Goal: Communication & Community: Answer question/provide support

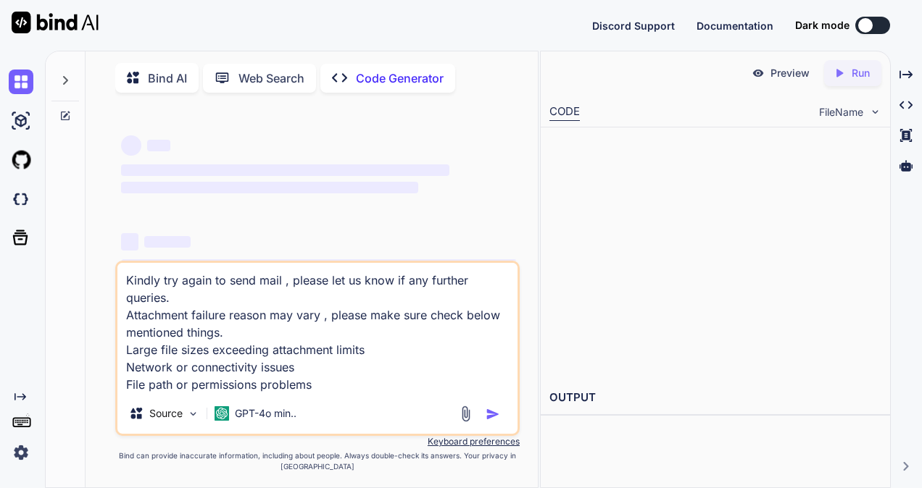
type textarea "x"
type textarea "Kindly try again to send mail , please let us know if any further queries. Atta…"
click at [165, 74] on p "Bind AI" at bounding box center [167, 78] width 39 height 17
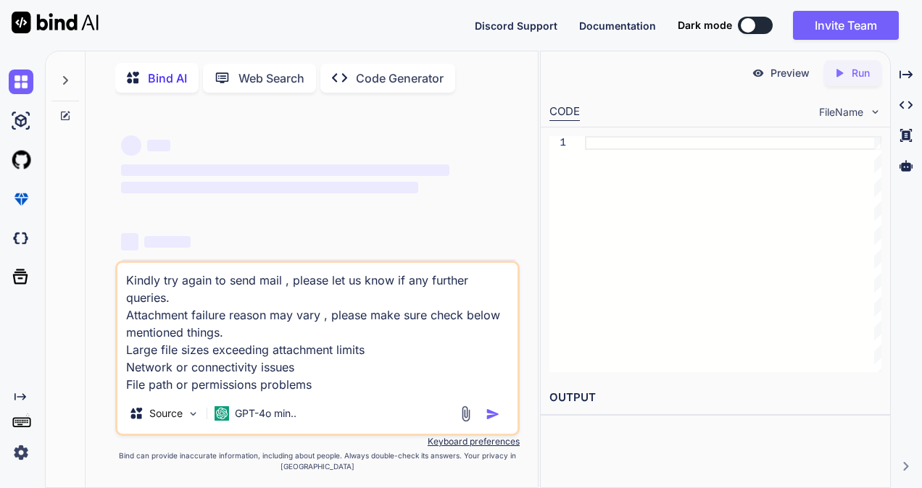
type textarea "x"
type textarea "Kindly try again to send mail , please let us know if any further queries. Atta…"
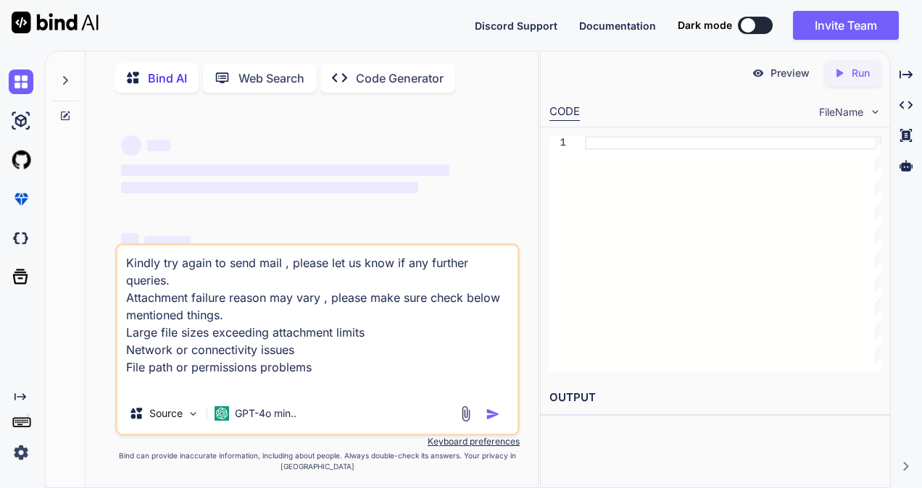
type textarea "x"
type textarea "Kindly try again to send mail , please let us know if any further queries. Atta…"
type textarea "x"
type textarea "Kindly try again to send mail , please let us know if any further queries. Atta…"
type textarea "x"
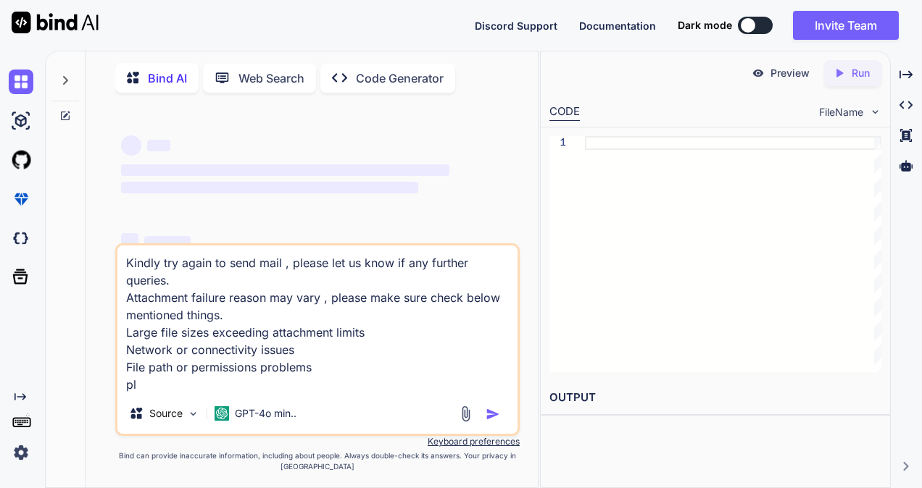
type textarea "Kindly try again to send mail , please let us know if any further queries. Atta…"
type textarea "x"
type textarea "Kindly try again to send mail , please let us know if any further queries. Atta…"
type textarea "x"
type textarea "Kindly try again to send mail , please let us know if any further queries. Atta…"
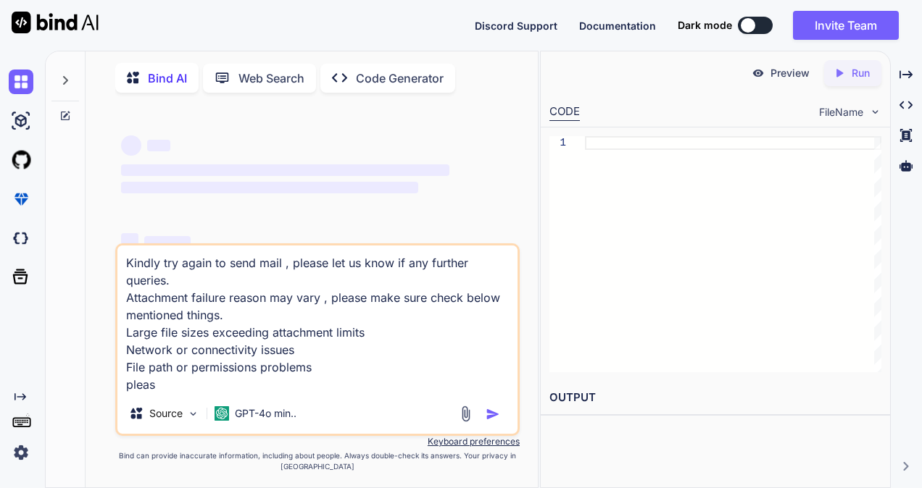
type textarea "x"
type textarea "Kindly try again to send mail , please let us know if any further queries. Atta…"
type textarea "x"
type textarea "Kindly try again to send mail , please let us know if any further queries. Atta…"
type textarea "x"
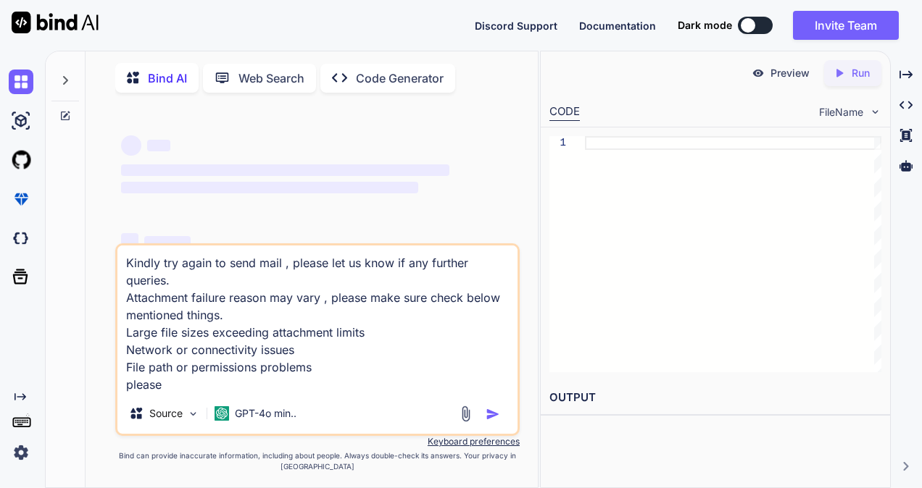
type textarea "Kindly try again to send mail , please let us know if any further queries. Atta…"
type textarea "x"
type textarea "Kindly try again to send mail , please let us know if any further queries. Atta…"
type textarea "x"
type textarea "Kindly try again to send mail , please let us know if any further queries. Atta…"
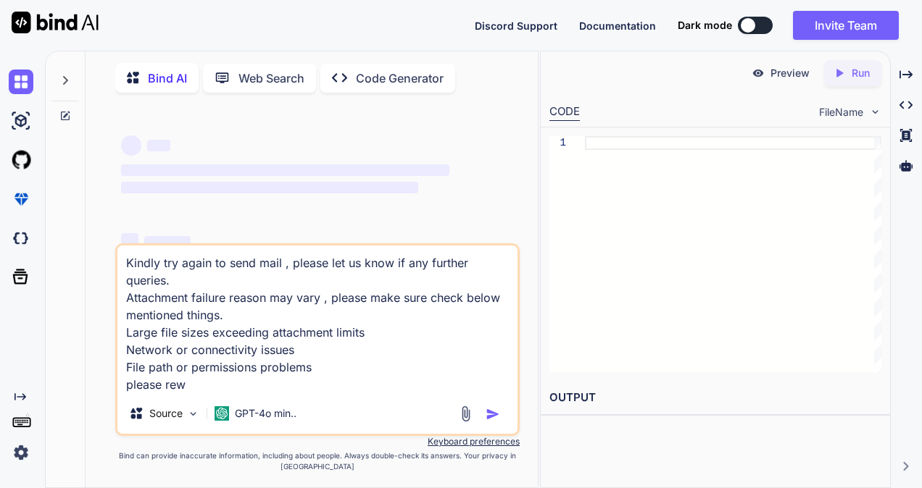
type textarea "x"
type textarea "Kindly try again to send mail , please let us know if any further queries. Atta…"
type textarea "x"
type textarea "Kindly try again to send mail , please let us know if any further queries. Atta…"
type textarea "x"
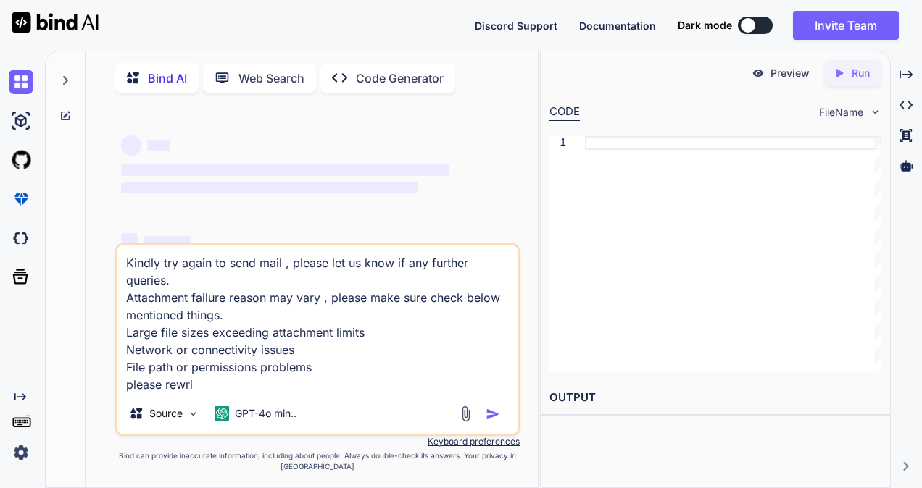
type textarea "Kindly try again to send mail , please let us know if any further queries. Atta…"
type textarea "x"
type textarea "Kindly try again to send mail , please let us know if any further queries. Atta…"
type textarea "x"
type textarea "Kindly try again to send mail , please let us know if any further queries. Atta…"
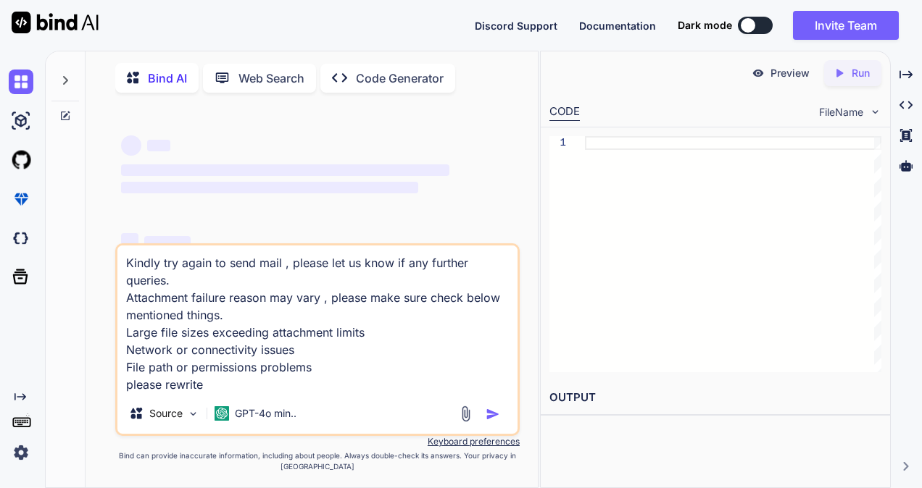
type textarea "x"
type textarea "Kindly try again to send mail , please let us know if any further queries. Atta…"
type textarea "x"
type textarea "Kindly try again to send mail , please let us know if any further queries. Atta…"
type textarea "x"
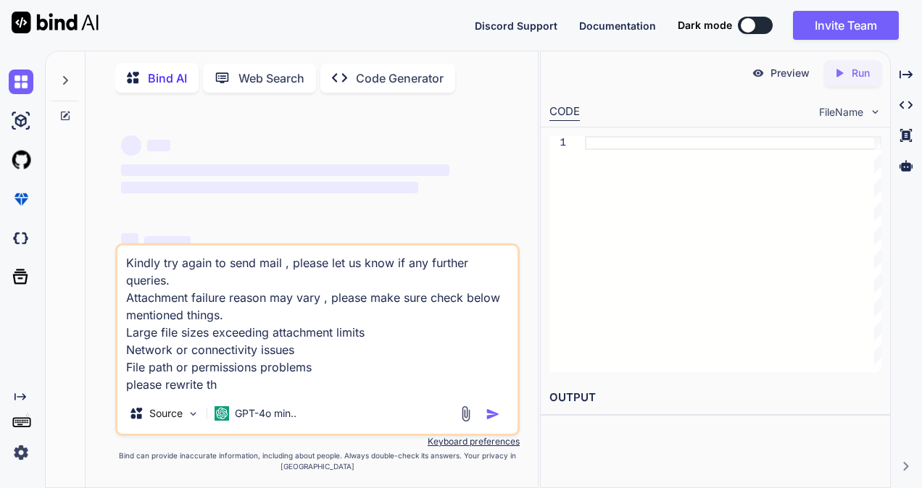
type textarea "Kindly try again to send mail , please let us know if any further queries. Atta…"
type textarea "x"
type textarea "Kindly try again to send mail , please let us know if any further queries. Atta…"
type textarea "x"
type textarea "Kindly try again to send mail , please let us know if any further queries. Atta…"
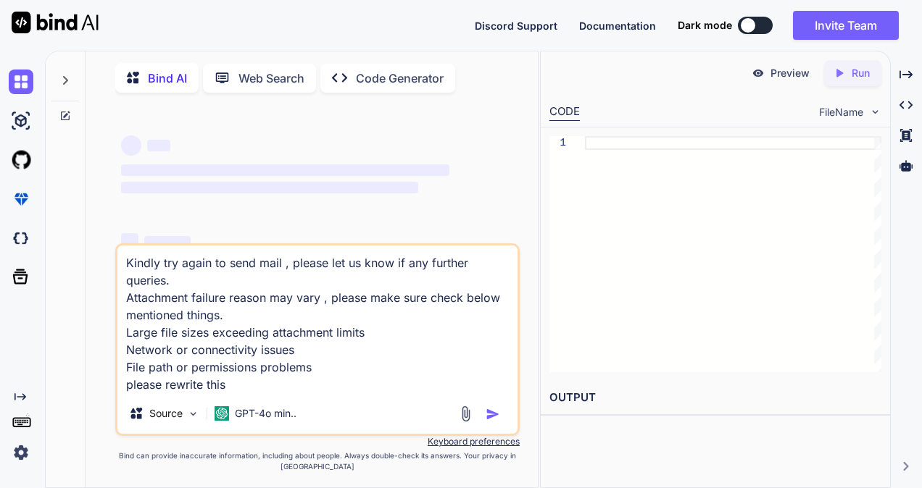
type textarea "x"
type textarea "Kindly try again to send mail , please let us know if any further queries. Atta…"
type textarea "x"
type textarea "Kindly try again to send mail , please let us know if any further queries. Atta…"
type textarea "x"
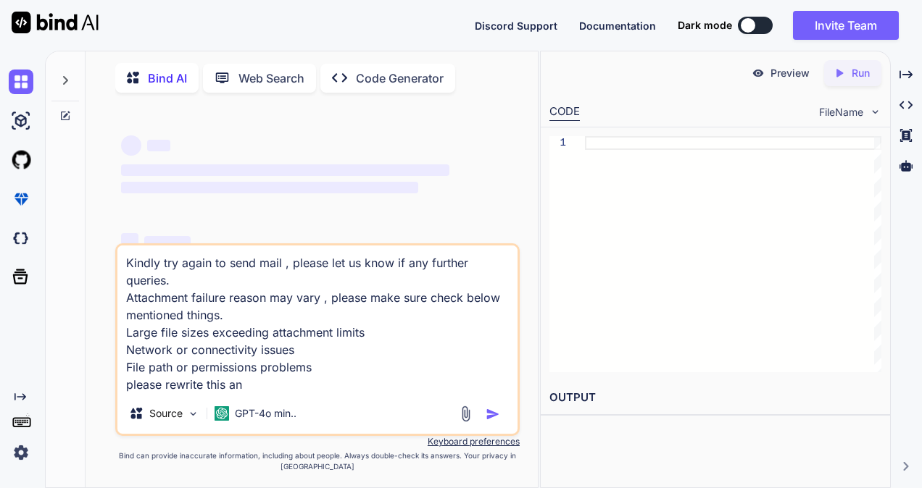
type textarea "Kindly try again to send mail , please let us know if any further queries. Atta…"
type textarea "x"
type textarea "Kindly try again to send mail , please let us know if any further queries. Atta…"
type textarea "x"
type textarea "Kindly try again to send mail , please let us know if any further queries. Atta…"
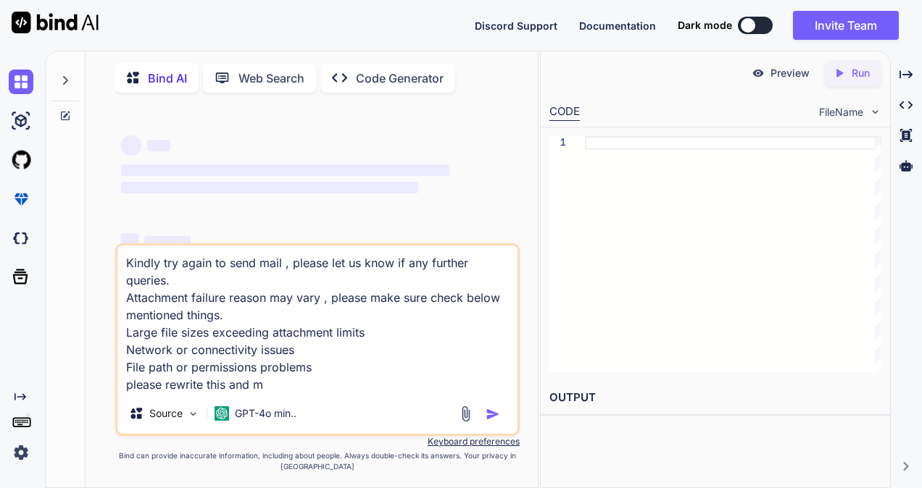
type textarea "x"
type textarea "Kindly try again to send mail , please let us know if any further queries. Atta…"
type textarea "x"
type textarea "Kindly try again to send mail , please let us know if any further queries. Atta…"
type textarea "x"
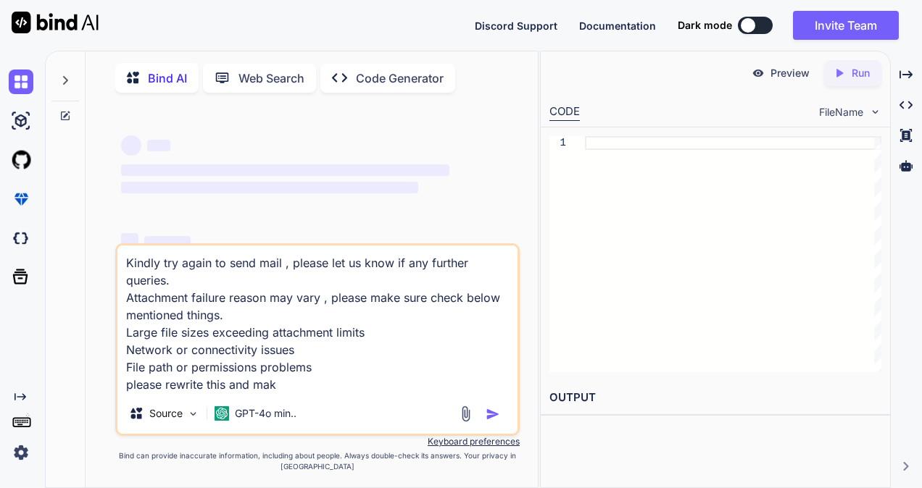
type textarea "Kindly try again to send mail , please let us know if any further queries. Atta…"
type textarea "x"
type textarea "Kindly try again to send mail , please let us know if any further queries. Atta…"
type textarea "x"
type textarea "Kindly try again to send mail , please let us know if any further queries. Atta…"
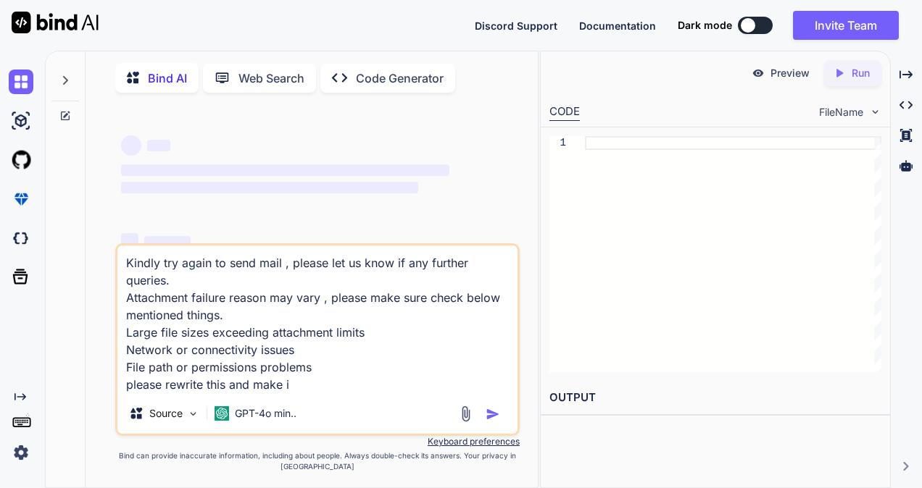
type textarea "x"
type textarea "Kindly try again to send mail , please let us know if any further queries. Atta…"
type textarea "x"
type textarea "Kindly try again to send mail , please let us know if any further queries. Atta…"
type textarea "x"
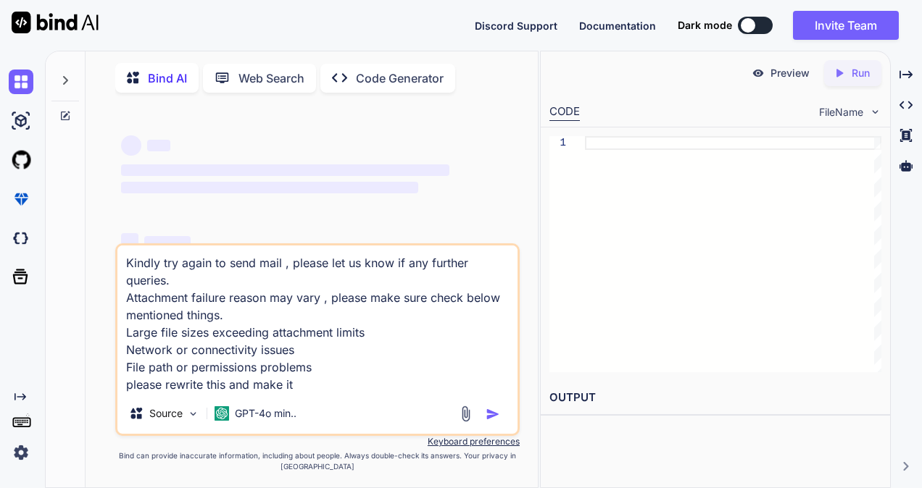
type textarea "Kindly try again to send mail , please let us know if any further queries. Atta…"
type textarea "x"
type textarea "Kindly try again to send mail , please let us know if any further queries. Atta…"
type textarea "x"
type textarea "Kindly try again to send mail , please let us know if any further queries. Atta…"
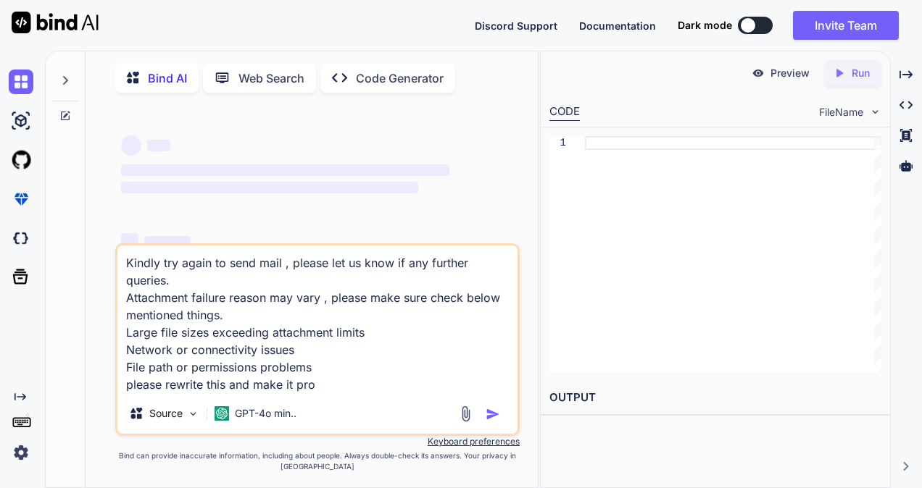
type textarea "x"
type textarea "Kindly try again to send mail , please let us know if any further queries. Atta…"
type textarea "x"
type textarea "Kindly try again to send mail , please let us know if any further queries. Atta…"
type textarea "x"
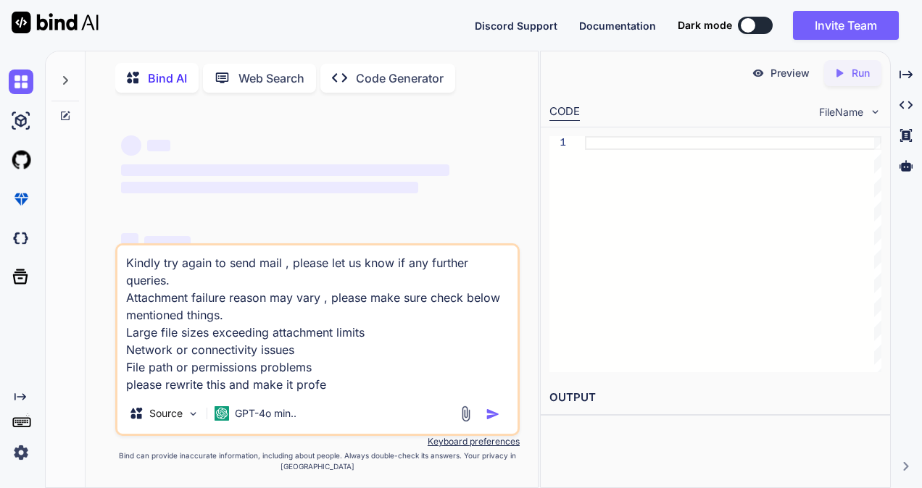
type textarea "Kindly try again to send mail , please let us know if any further queries. Atta…"
type textarea "x"
type textarea "Kindly try again to send mail , please let us know if any further queries. Atta…"
type textarea "x"
type textarea "Kindly try again to send mail , please let us know if any further queries. Atta…"
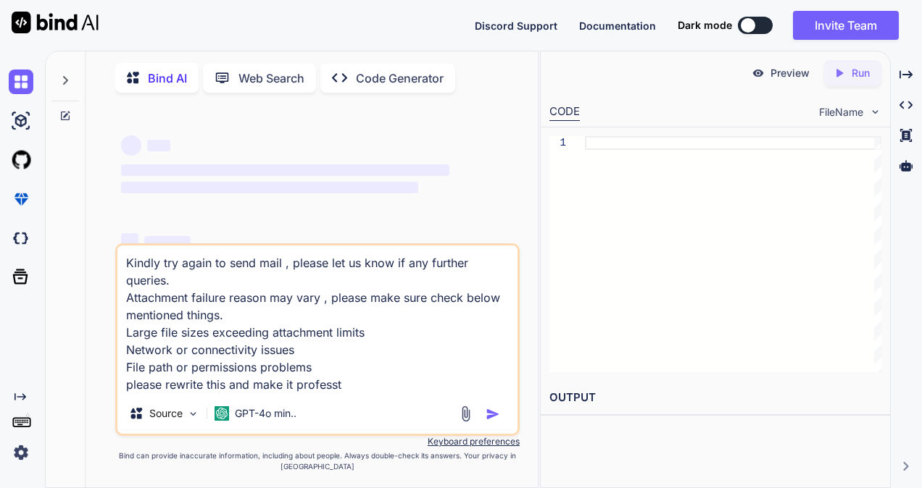
type textarea "x"
type textarea "Kindly try again to send mail , please let us know if any further queries. Atta…"
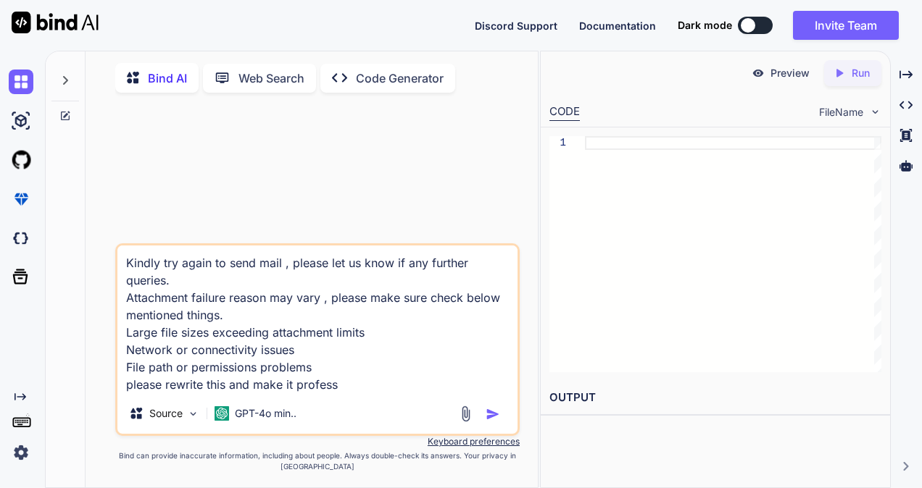
type textarea "x"
type textarea "Kindly try again to send mail , please let us know if any further queries. Atta…"
type textarea "x"
type textarea "Kindly try again to send mail , please let us know if any further queries. Atta…"
type textarea "x"
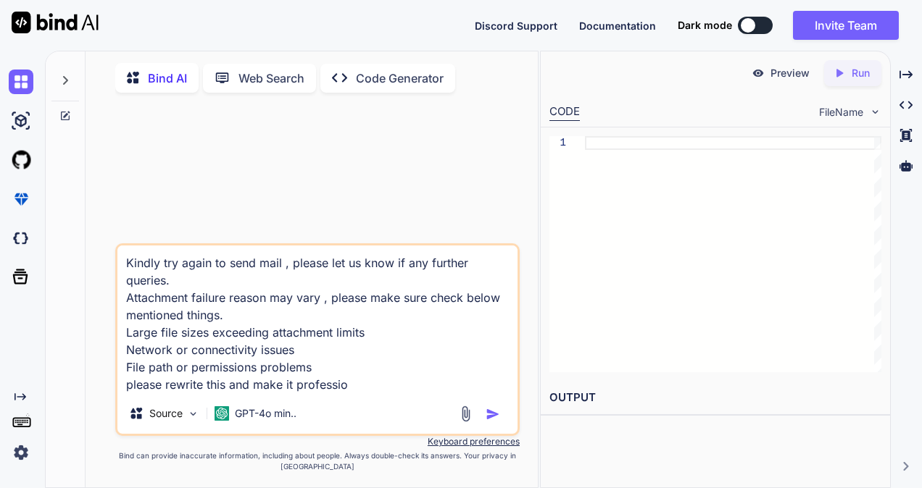
type textarea "Kindly try again to send mail , please let us know if any further queries. Atta…"
type textarea "x"
type textarea "Kindly try again to send mail , please let us know if any further queries. Atta…"
type textarea "x"
type textarea "Kindly try again to send mail , please let us know if any further queries. Atta…"
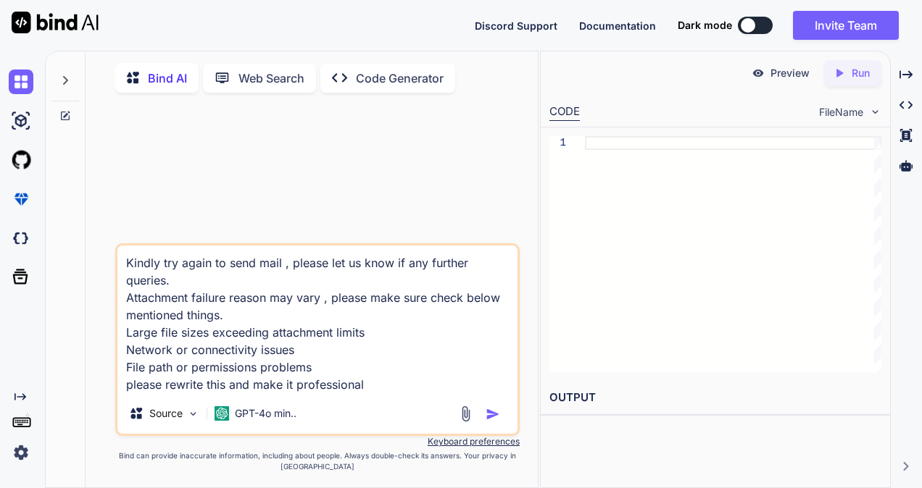
type textarea "x"
type textarea "Kindly try again to send mail , please let us know if any further queries. Atta…"
type textarea "x"
type textarea "Kindly try again to send mail , please let us know if any further queries. Atta…"
type textarea "x"
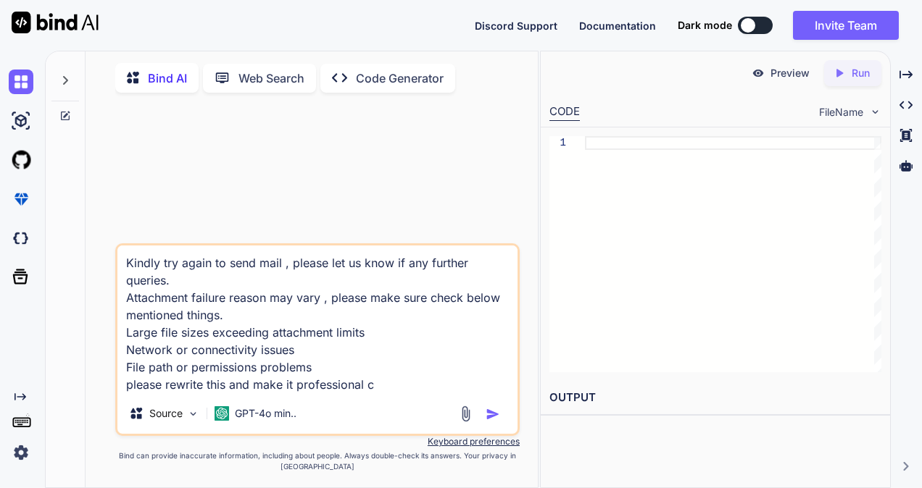
type textarea "Kindly try again to send mail , please let us know if any further queries. Atta…"
type textarea "x"
type textarea "Kindly try again to send mail , please let us know if any further queries. Atta…"
type textarea "x"
type textarea "Kindly try again to send mail , please let us know if any further queries. Atta…"
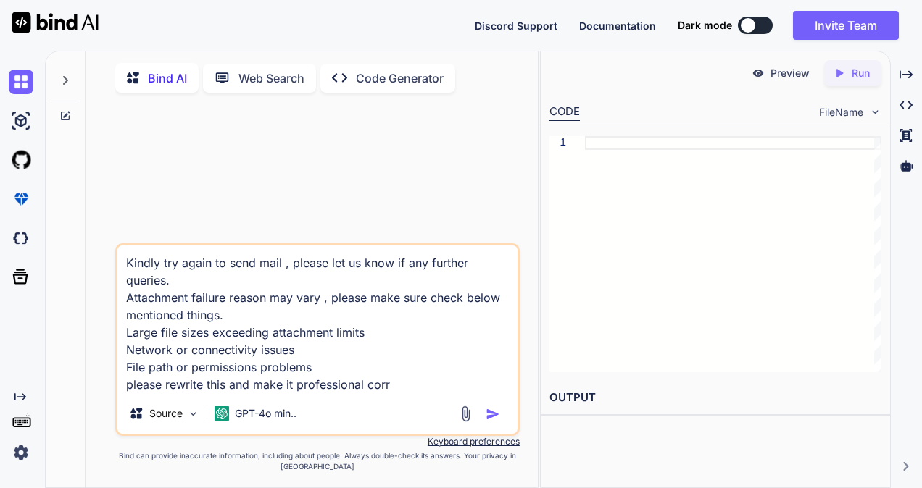
type textarea "x"
type textarea "Kindly try again to send mail , please let us know if any further queries. Atta…"
type textarea "x"
type textarea "Kindly try again to send mail , please let us know if any further queries. Atta…"
type textarea "x"
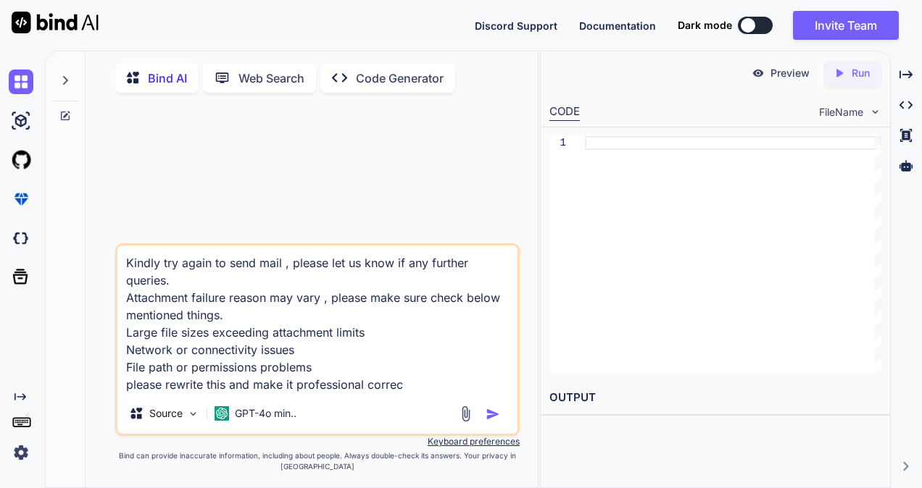
type textarea "Kindly try again to send mail , please let us know if any further queries. Atta…"
type textarea "x"
type textarea "Kindly try again to send mail , please let us know if any further queries. Atta…"
type textarea "x"
type textarea "Kindly try again to send mail , please let us know if any further queries. Atta…"
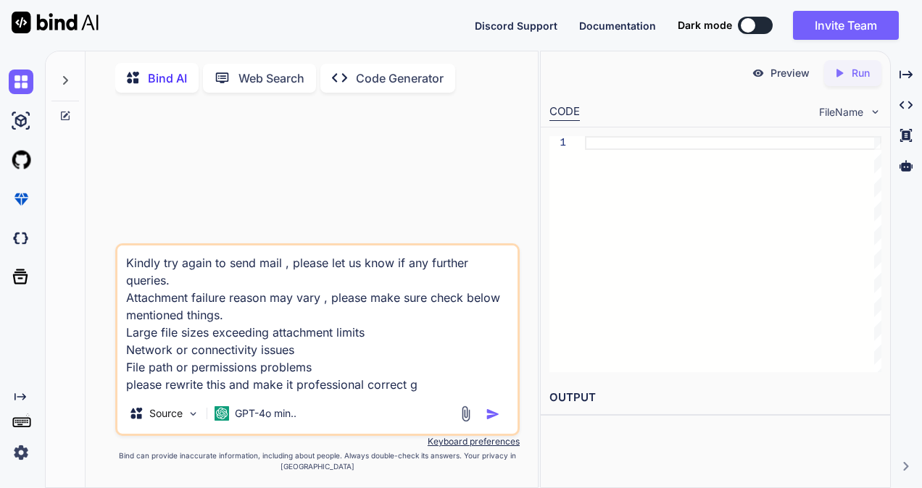
type textarea "x"
type textarea "Kindly try again to send mail , please let us know if any further queries. Atta…"
type textarea "x"
type textarea "Kindly try again to send mail , please let us know if any further queries. Atta…"
type textarea "x"
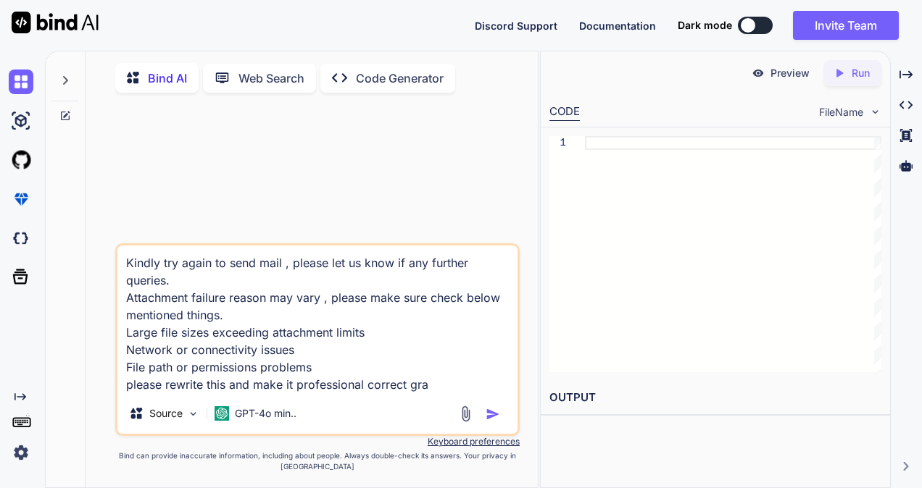
type textarea "Kindly try again to send mail , please let us know if any further queries. Atta…"
type textarea "x"
type textarea "Kindly try again to send mail , please let us know if any further queries. Atta…"
type textarea "x"
type textarea "Kindly try again to send mail , please let us know if any further queries. Atta…"
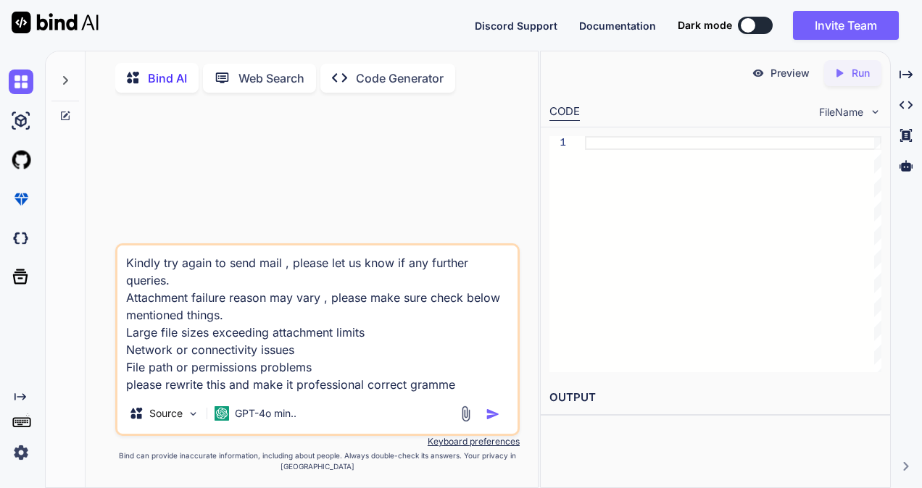
type textarea "x"
type textarea "Kindly try again to send mail , please let us know if any further queries. Atta…"
type textarea "x"
type textarea "Kindly try again to send mail , please let us know if any further queries. Atta…"
type textarea "x"
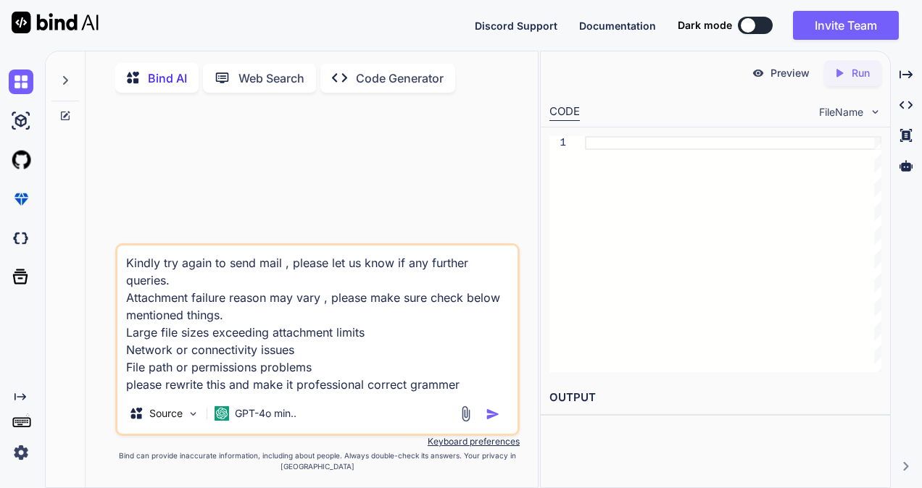
type textarea "Kindly try again to send mail , please let us know if any further queries. Atta…"
type textarea "x"
type textarea "Kindly try again to send mail , please let us know if any further queries. Atta…"
type textarea "x"
type textarea "Kindly try again to send mail , please let us know if any further queries. Atta…"
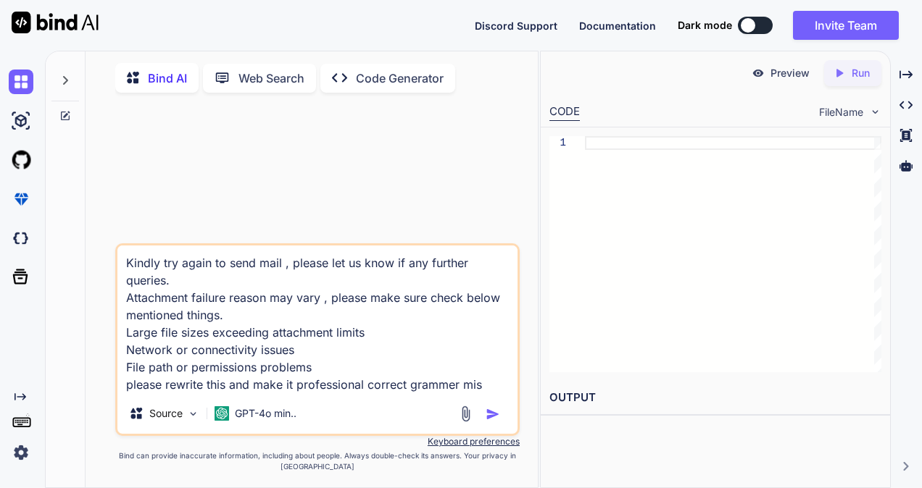
type textarea "x"
type textarea "Kindly try again to send mail , please let us know if any further queries. Atta…"
type textarea "x"
type textarea "Kindly try again to send mail , please let us know if any further queries. Atta…"
type textarea "x"
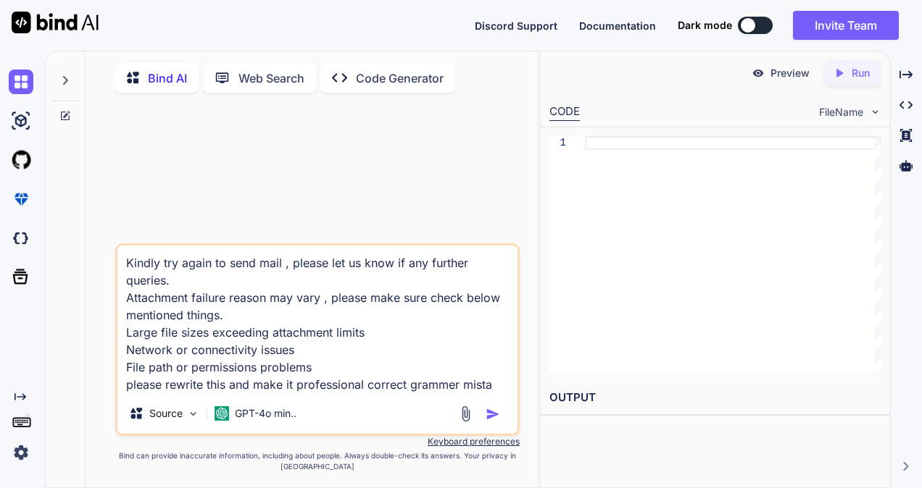
type textarea "Kindly try again to send mail , please let us know if any further queries. Atta…"
type textarea "x"
type textarea "Kindly try again to send mail , please let us know if any further queries. Atta…"
type textarea "x"
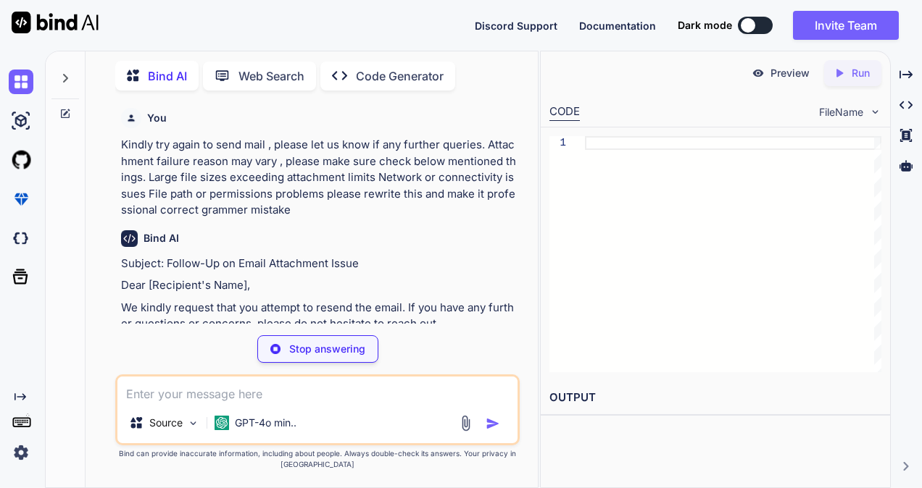
scroll to position [72, 0]
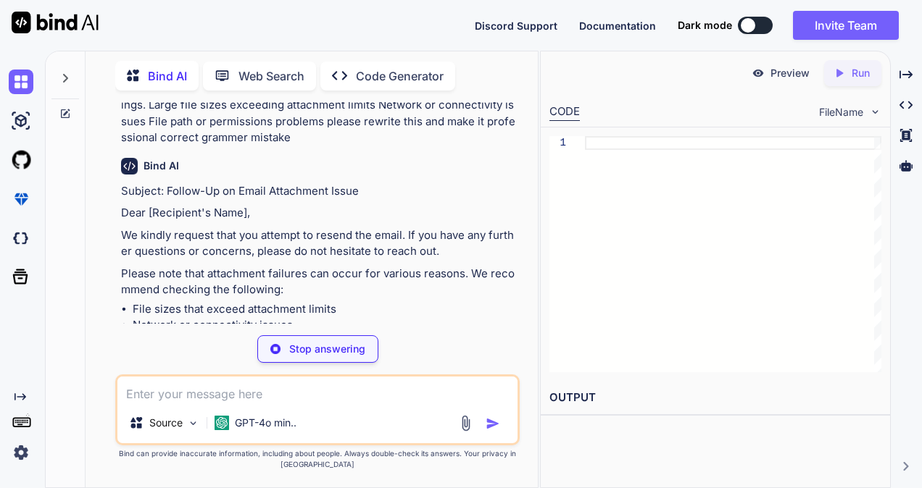
type textarea "x"
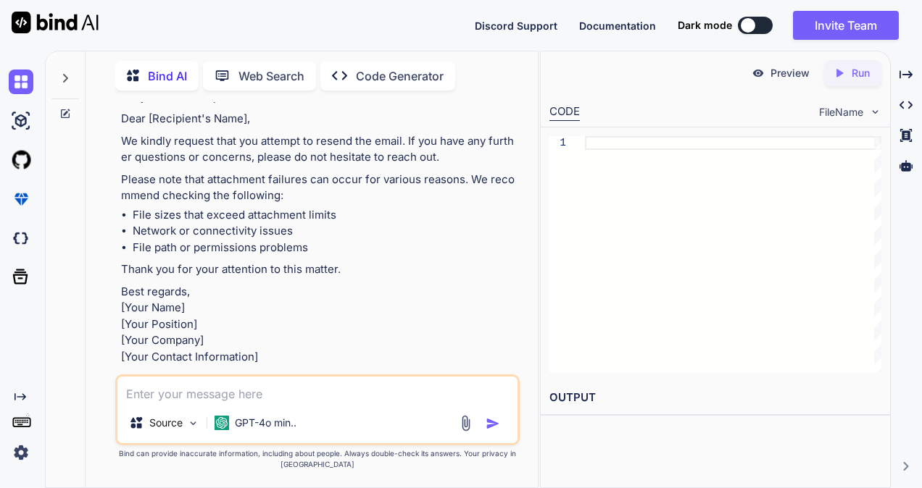
scroll to position [145, 0]
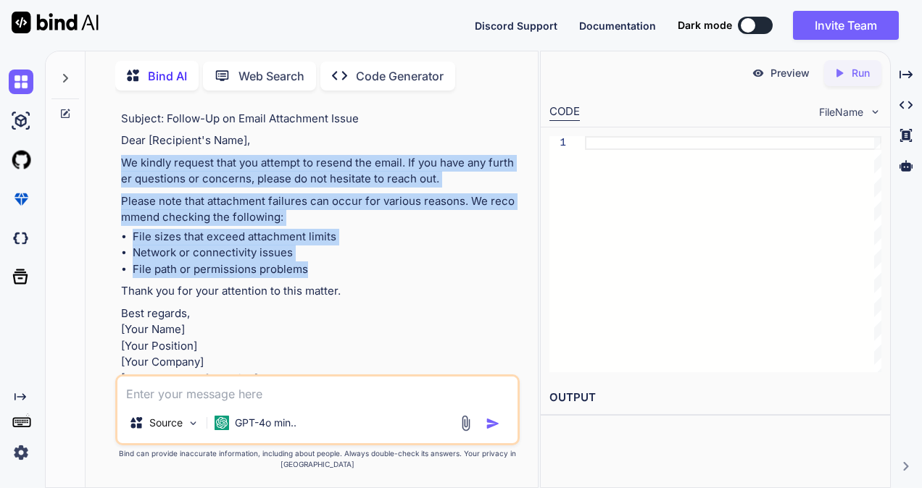
drag, startPoint x: 125, startPoint y: 161, endPoint x: 338, endPoint y: 275, distance: 241.9
click at [338, 275] on div "Subject: Follow-Up on Email Attachment Issue Dear [Recipient's Name], We kindly…" at bounding box center [319, 249] width 396 height 277
copy div "We kindly request that you attempt to resend the email. If you have any further…"
